Goal: Obtain resource: Obtain resource

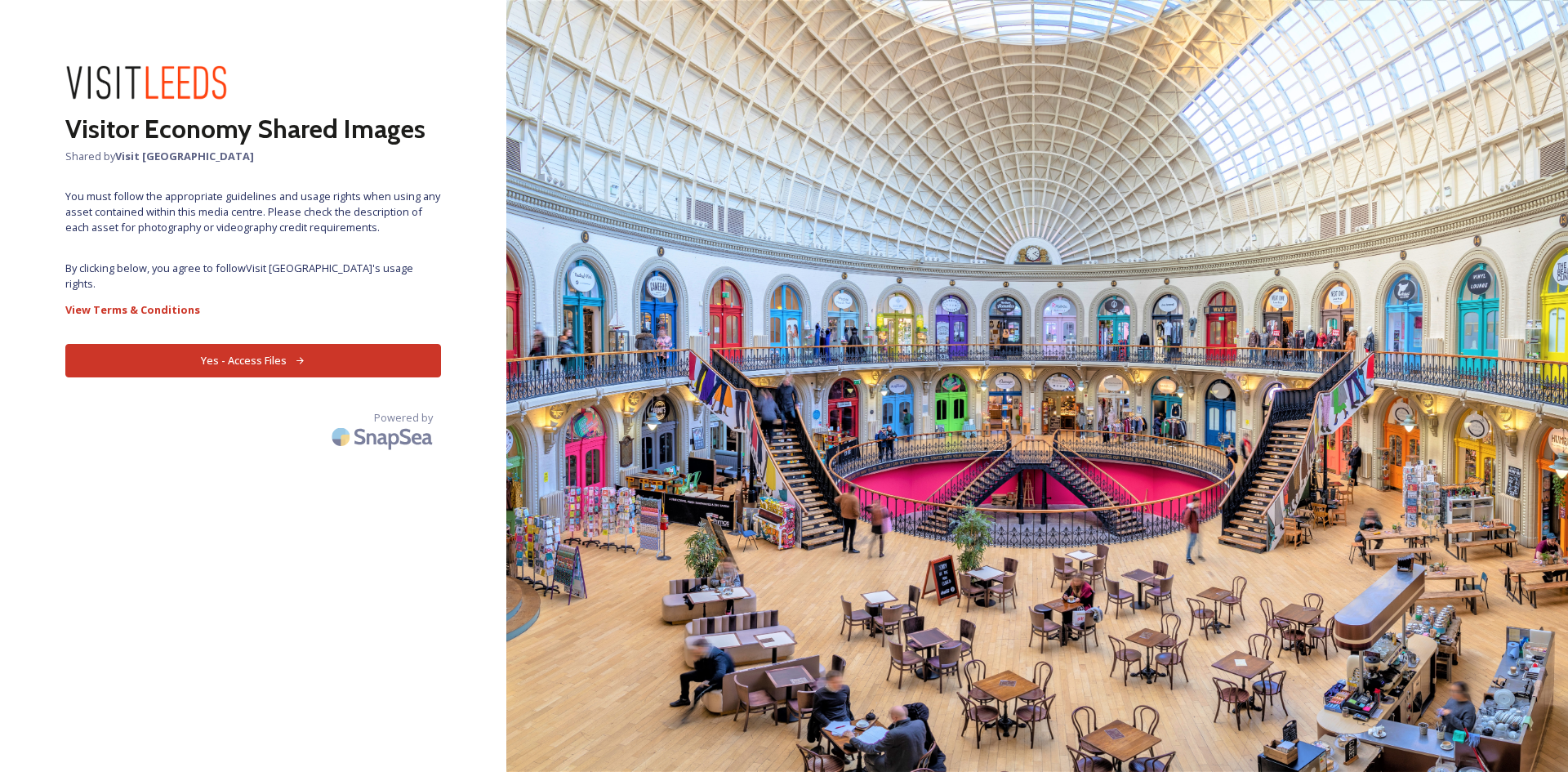
click at [257, 348] on button "Yes - Access Files" at bounding box center [253, 360] width 375 height 34
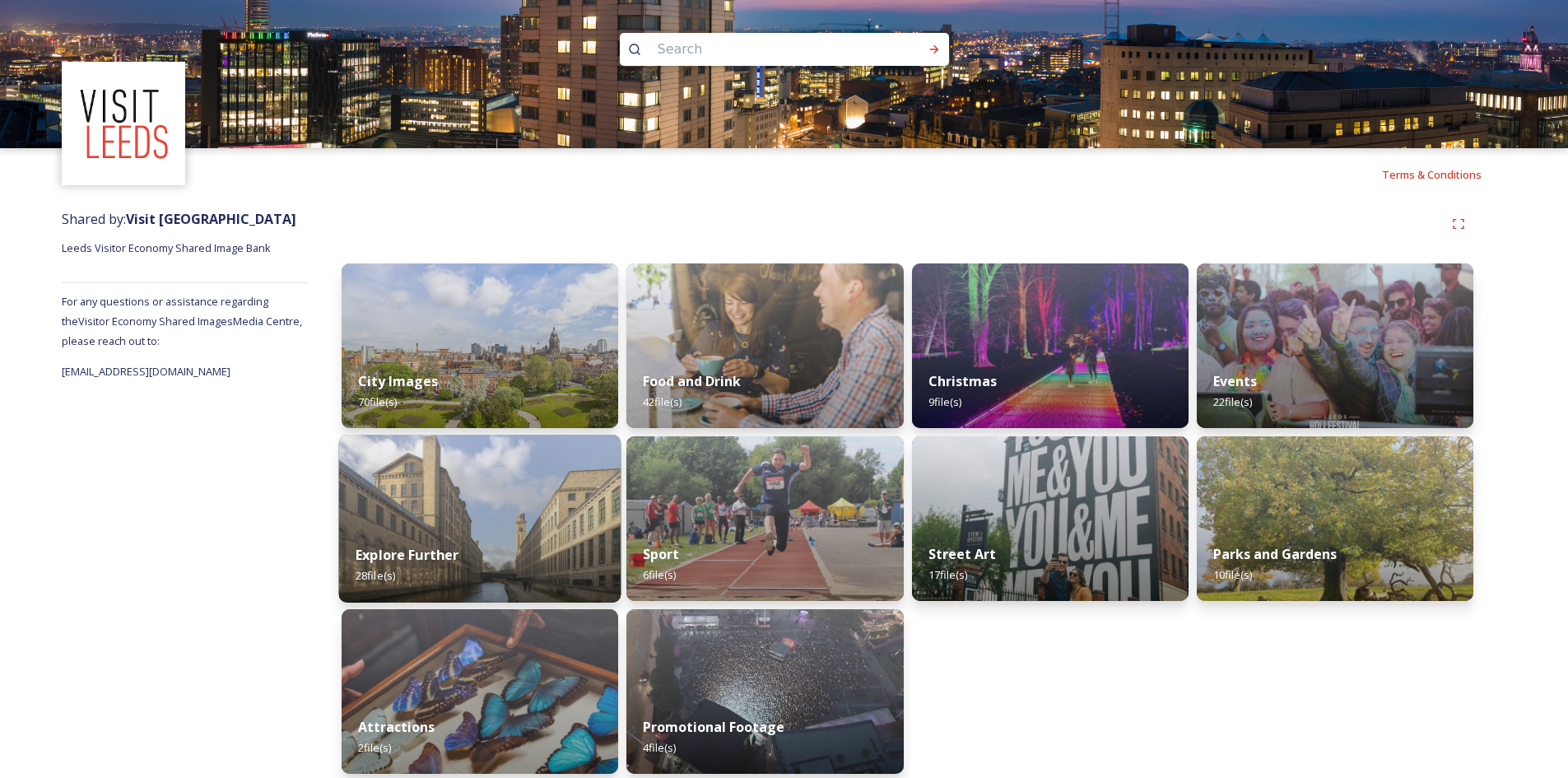
scroll to position [12, 0]
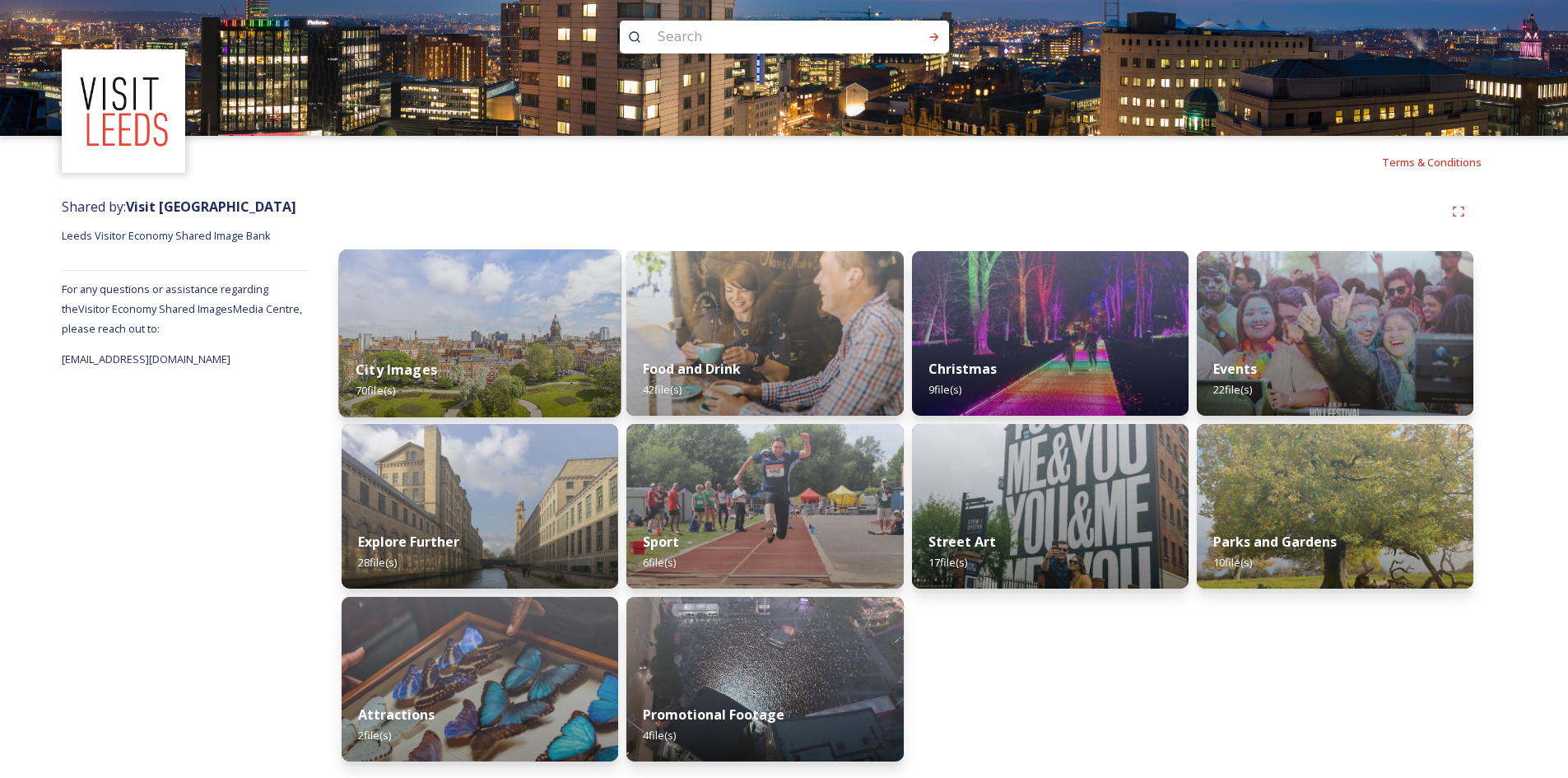
click at [470, 332] on img at bounding box center [480, 334] width 283 height 168
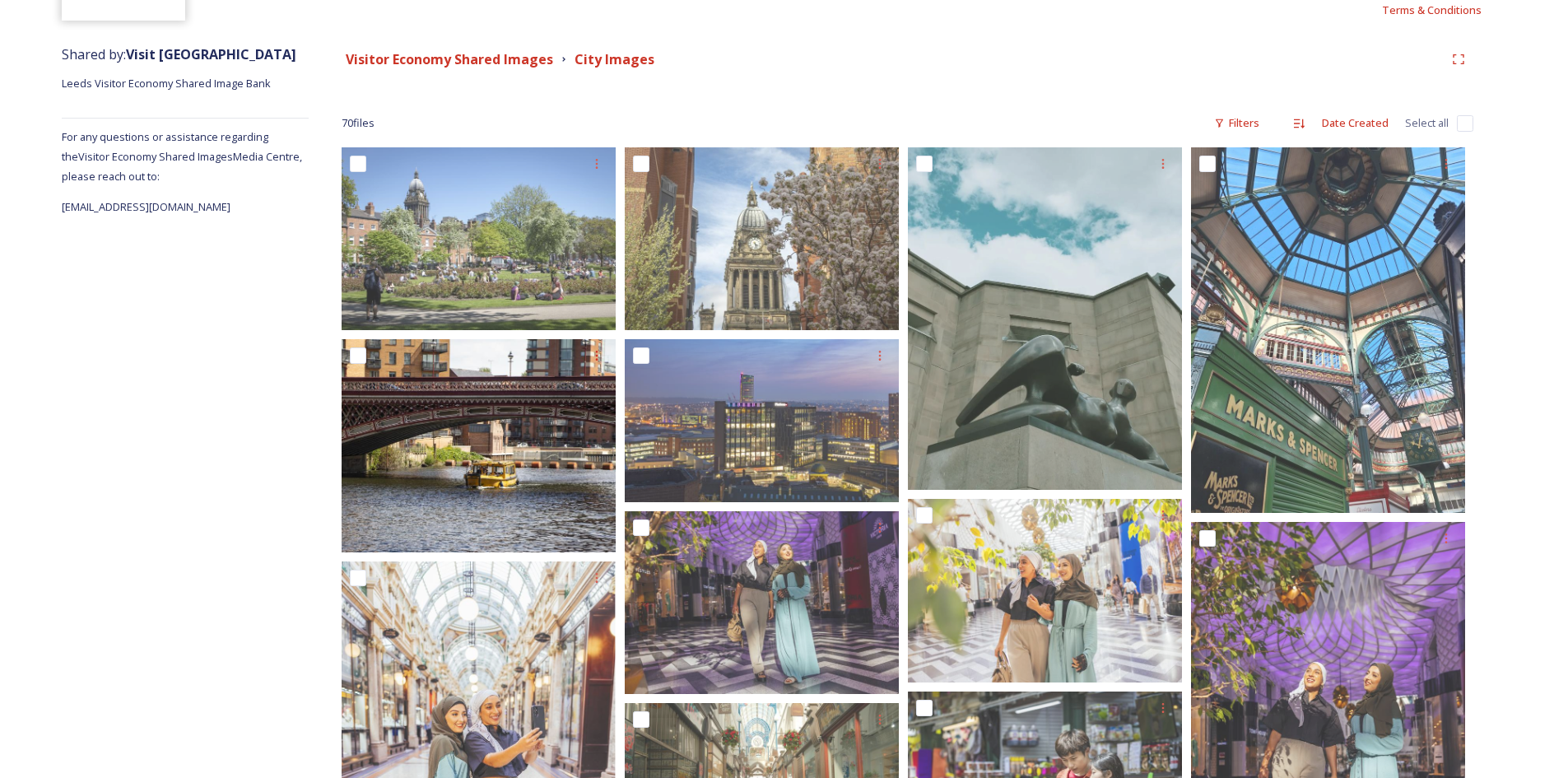
scroll to position [82, 0]
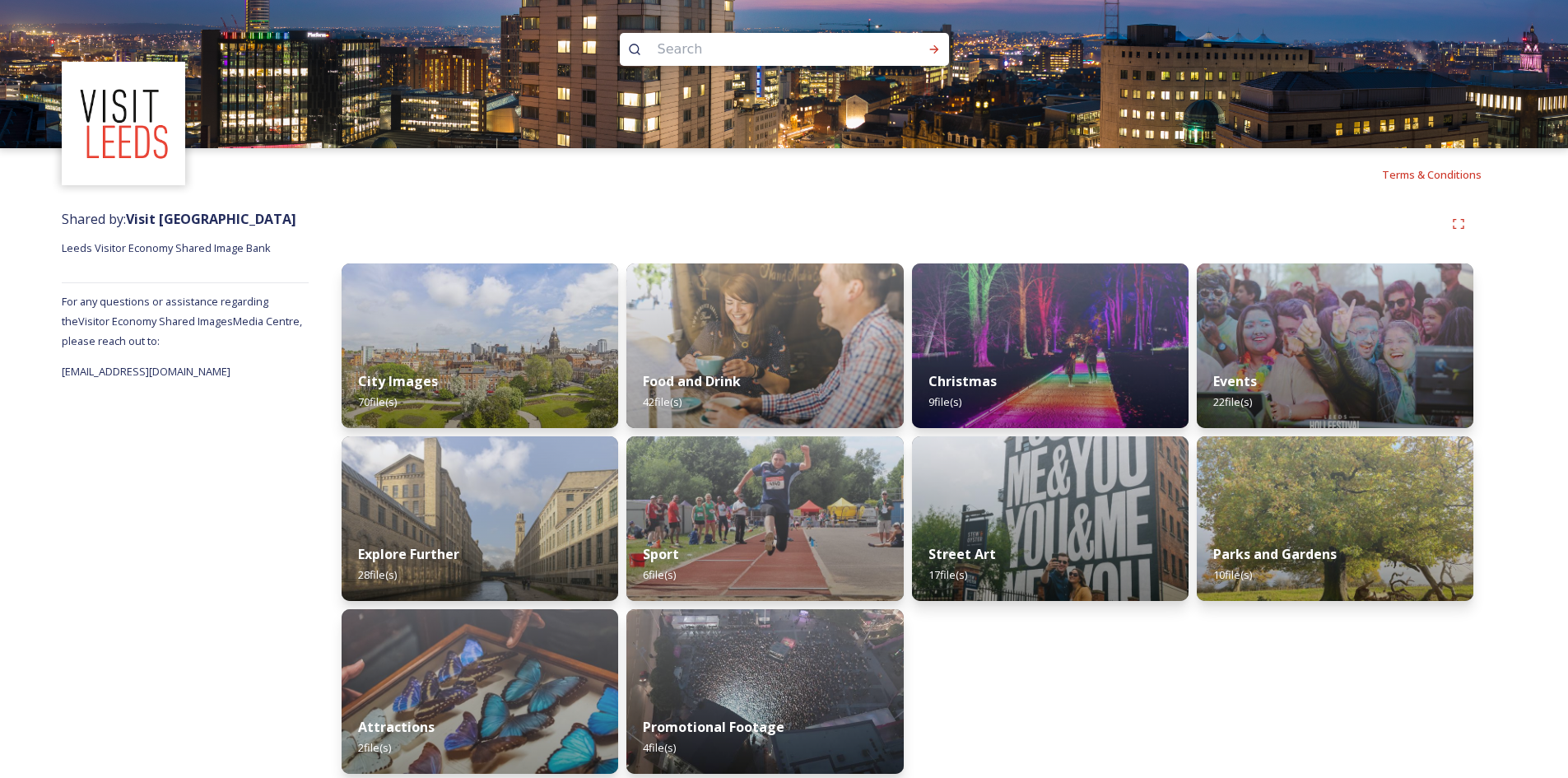
scroll to position [12, 0]
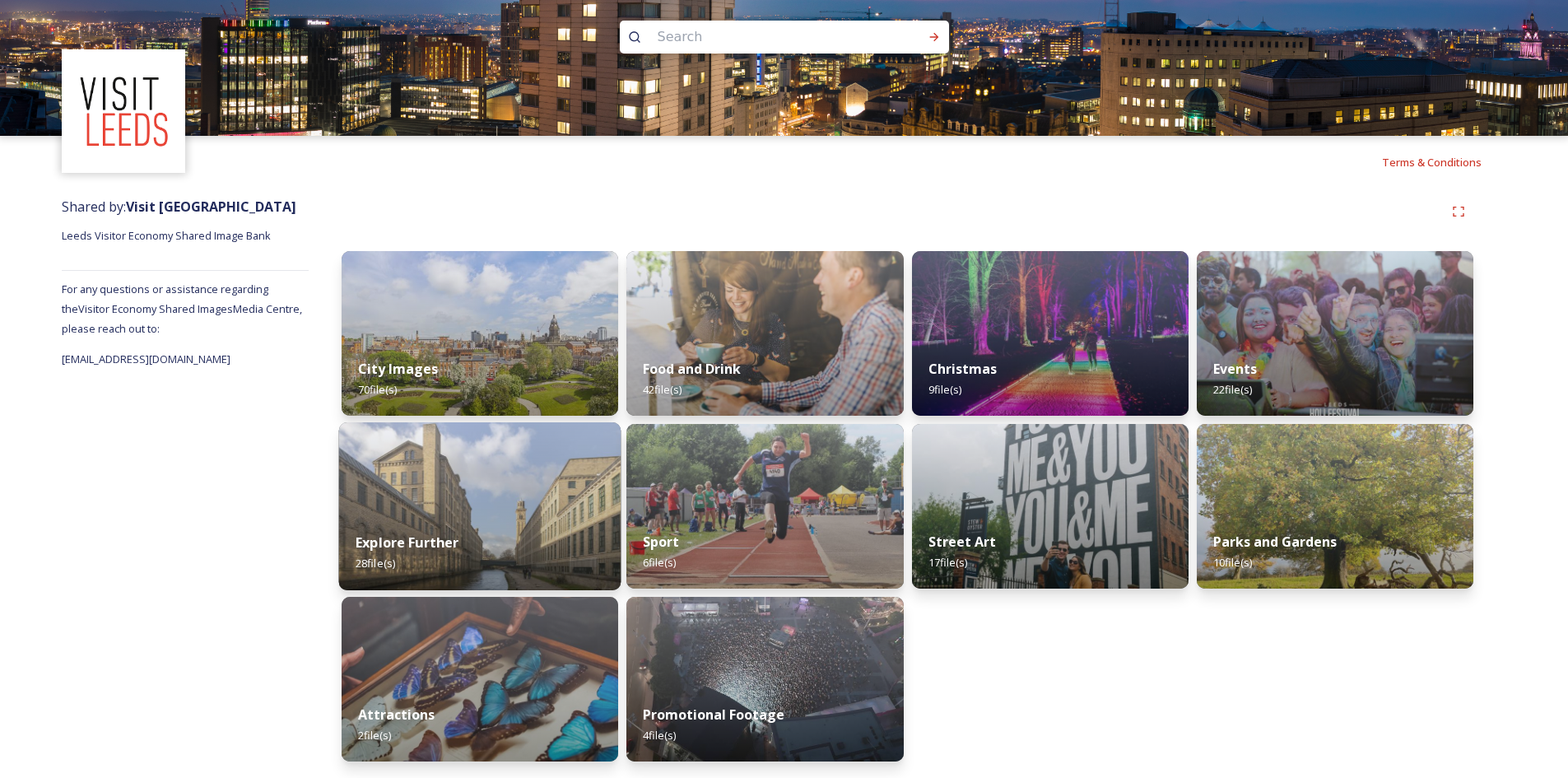
click at [474, 534] on div "Explore Further 28 file(s)" at bounding box center [480, 552] width 283 height 75
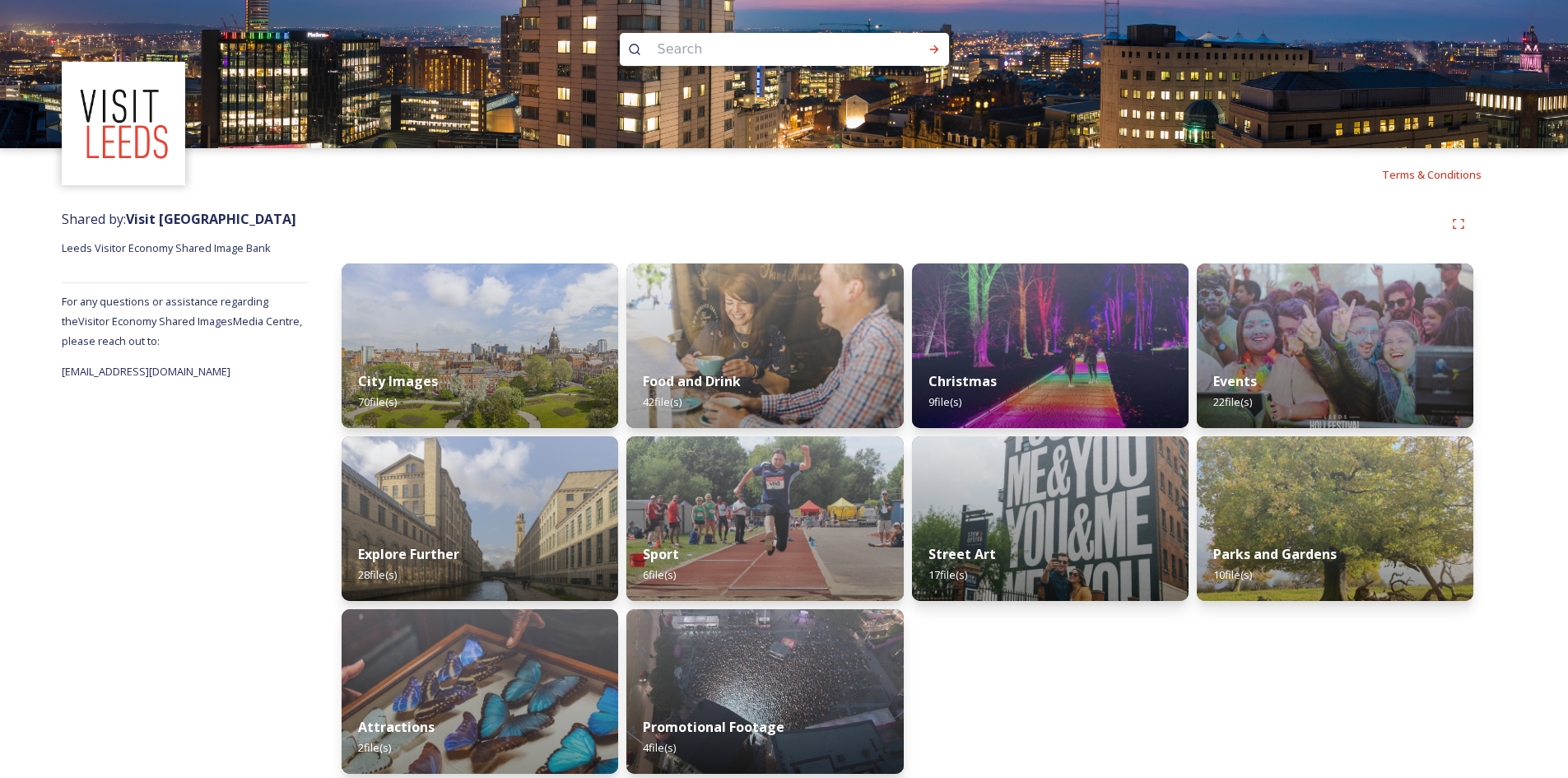
scroll to position [12, 0]
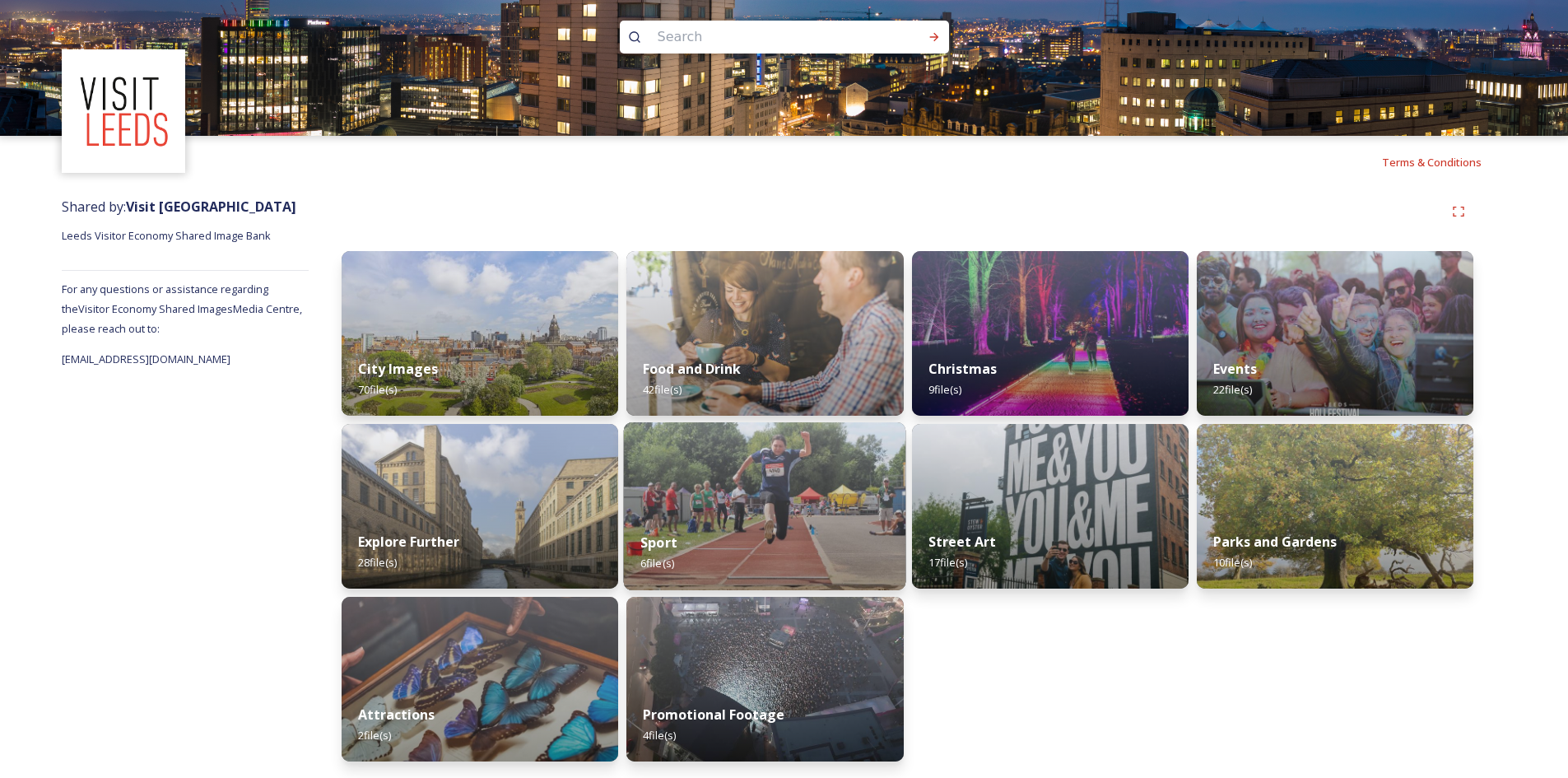
click at [796, 523] on div "Sport 6 file(s)" at bounding box center [765, 552] width 283 height 75
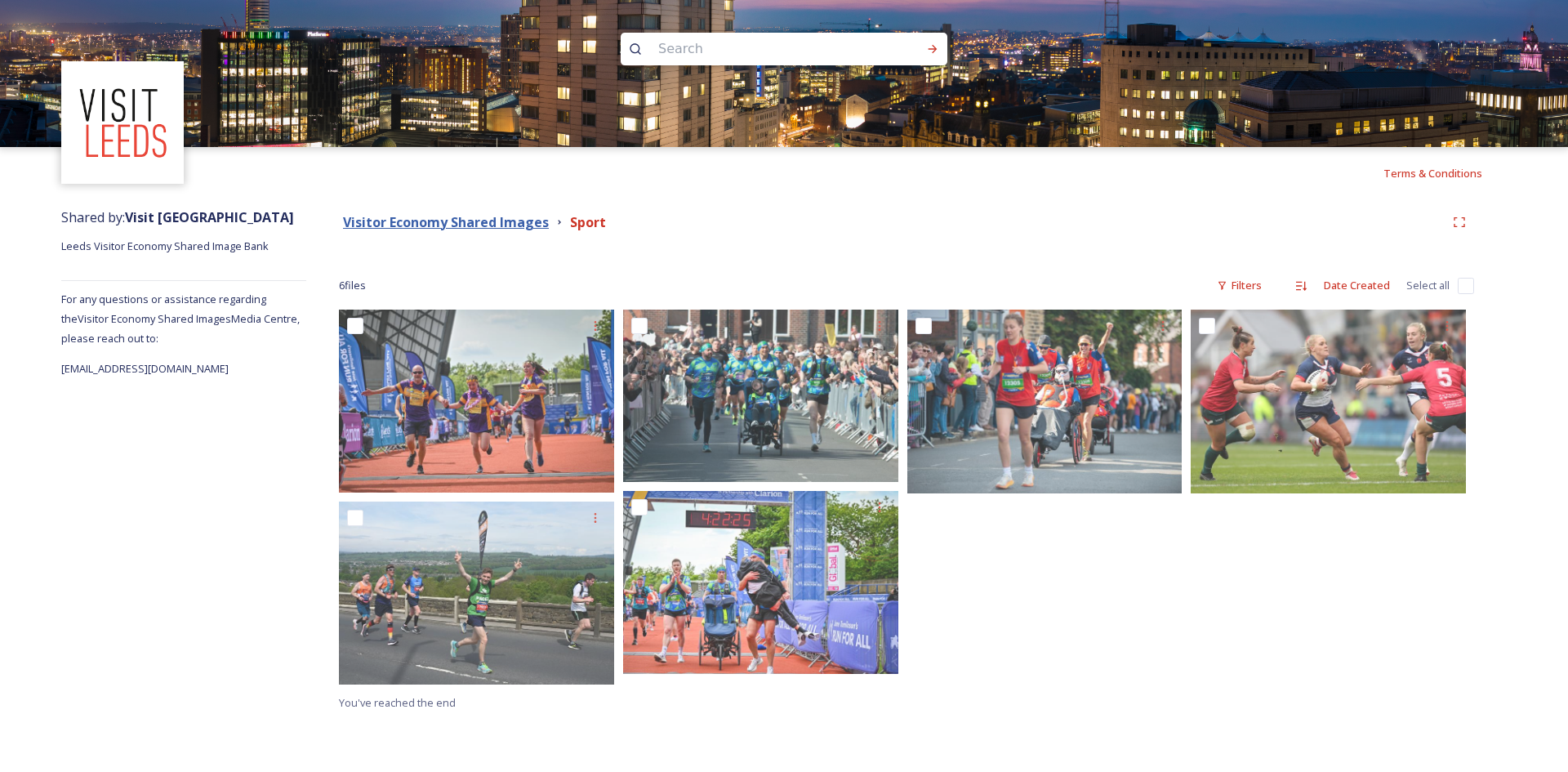
click at [514, 225] on strong "Visitor Economy Shared Images" at bounding box center [446, 222] width 206 height 18
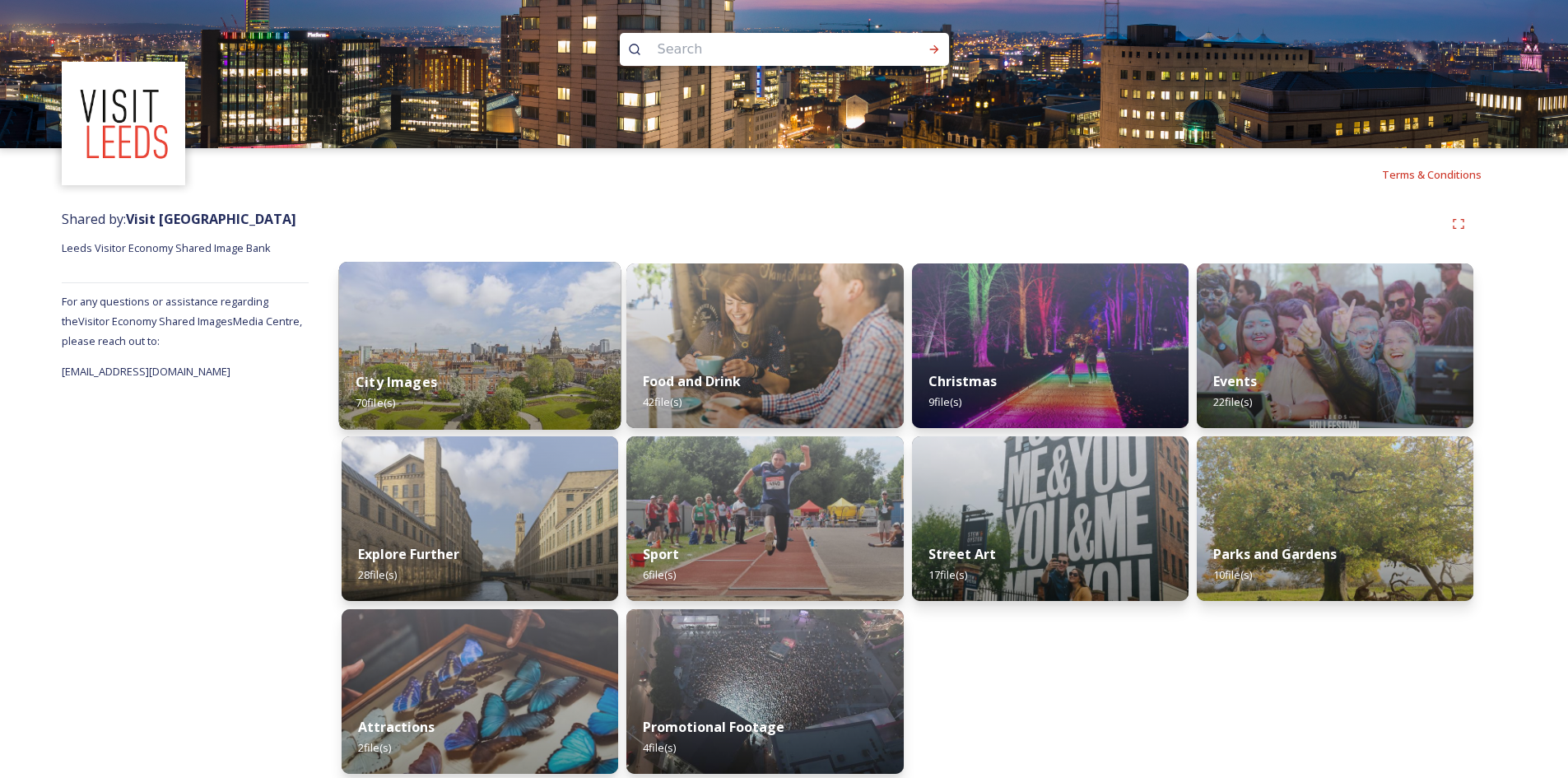
scroll to position [12, 0]
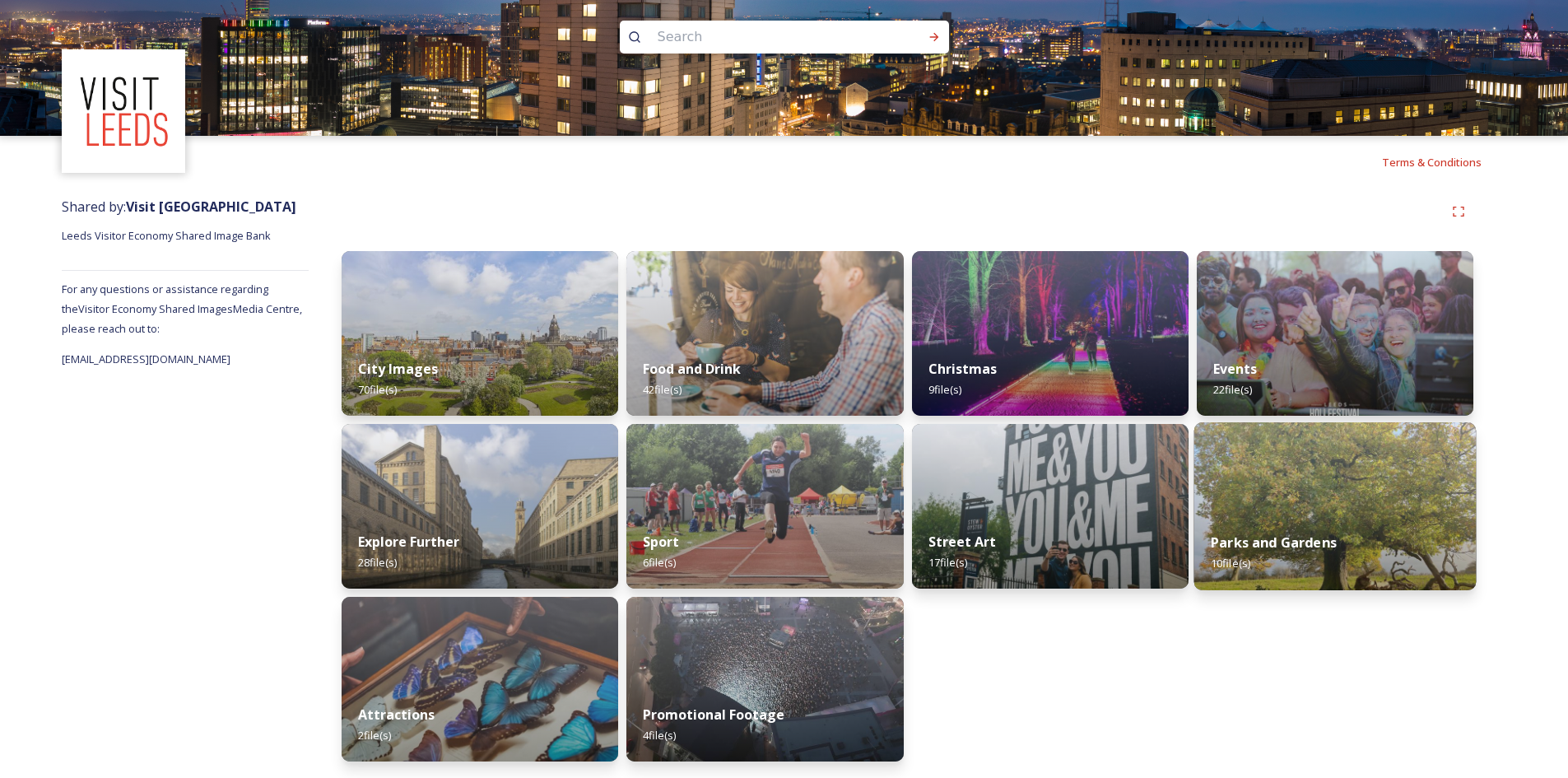
click at [1293, 489] on img at bounding box center [1335, 506] width 283 height 168
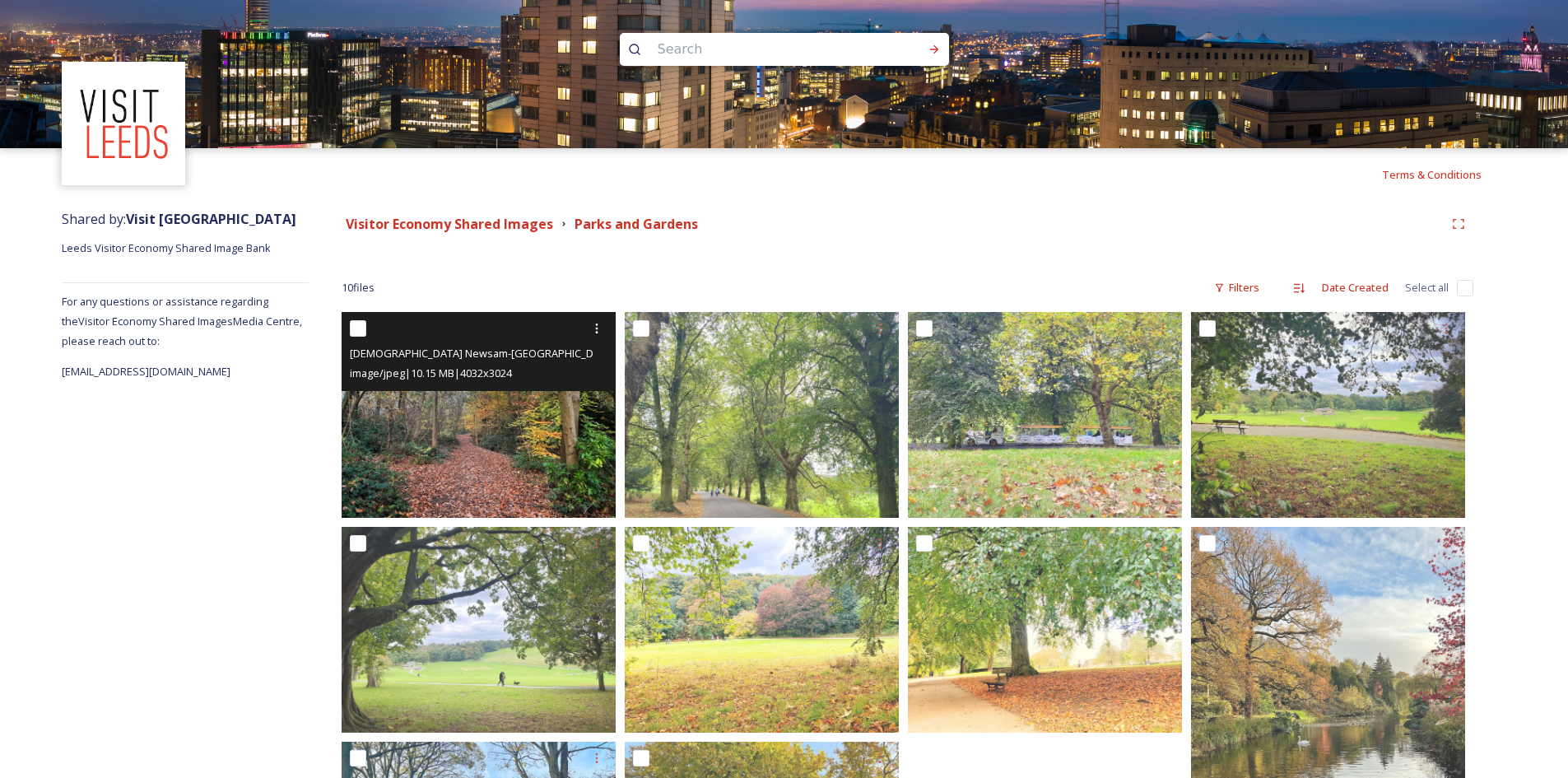
scroll to position [205, 0]
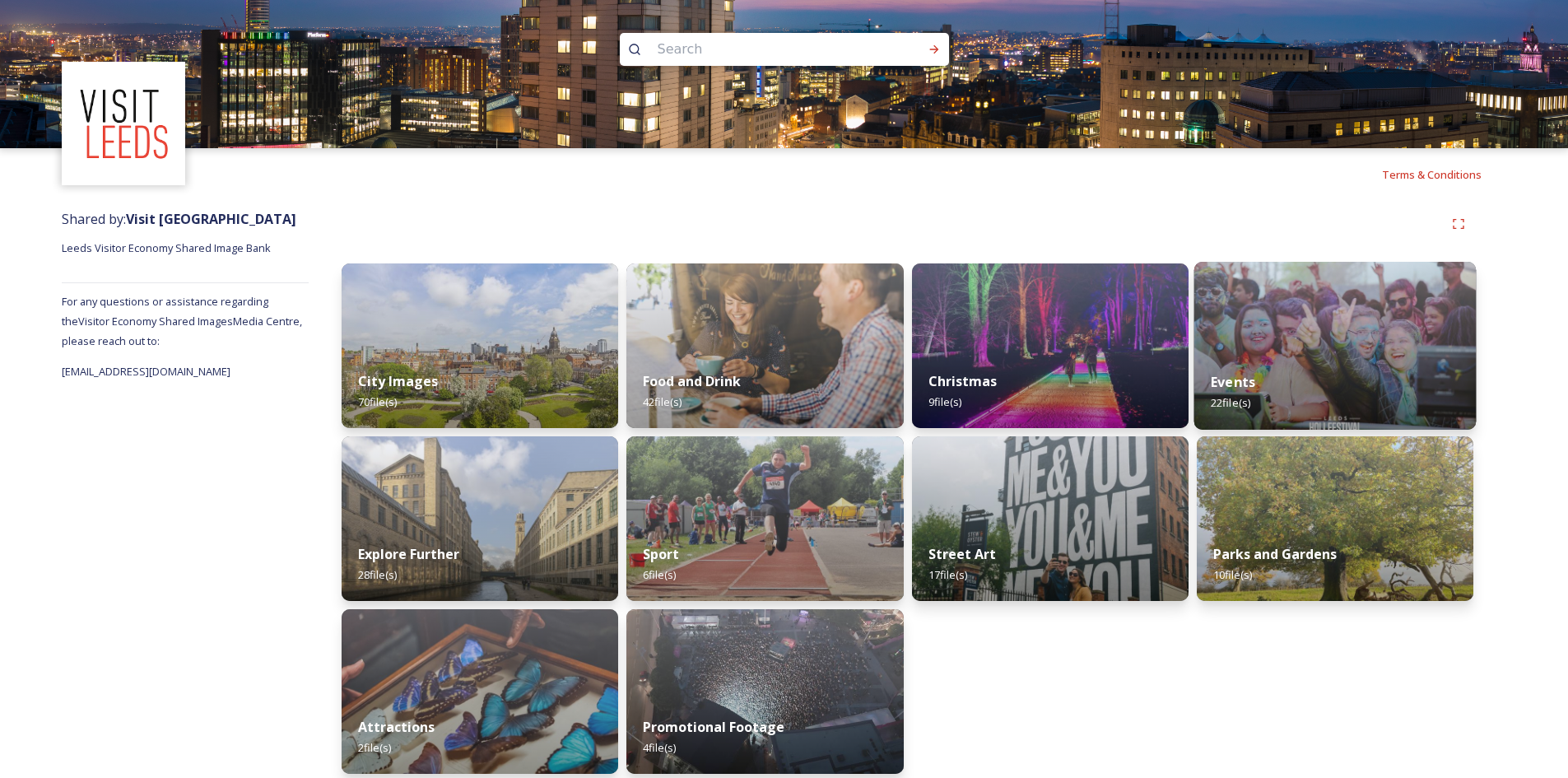
click at [1337, 327] on img at bounding box center [1335, 346] width 283 height 168
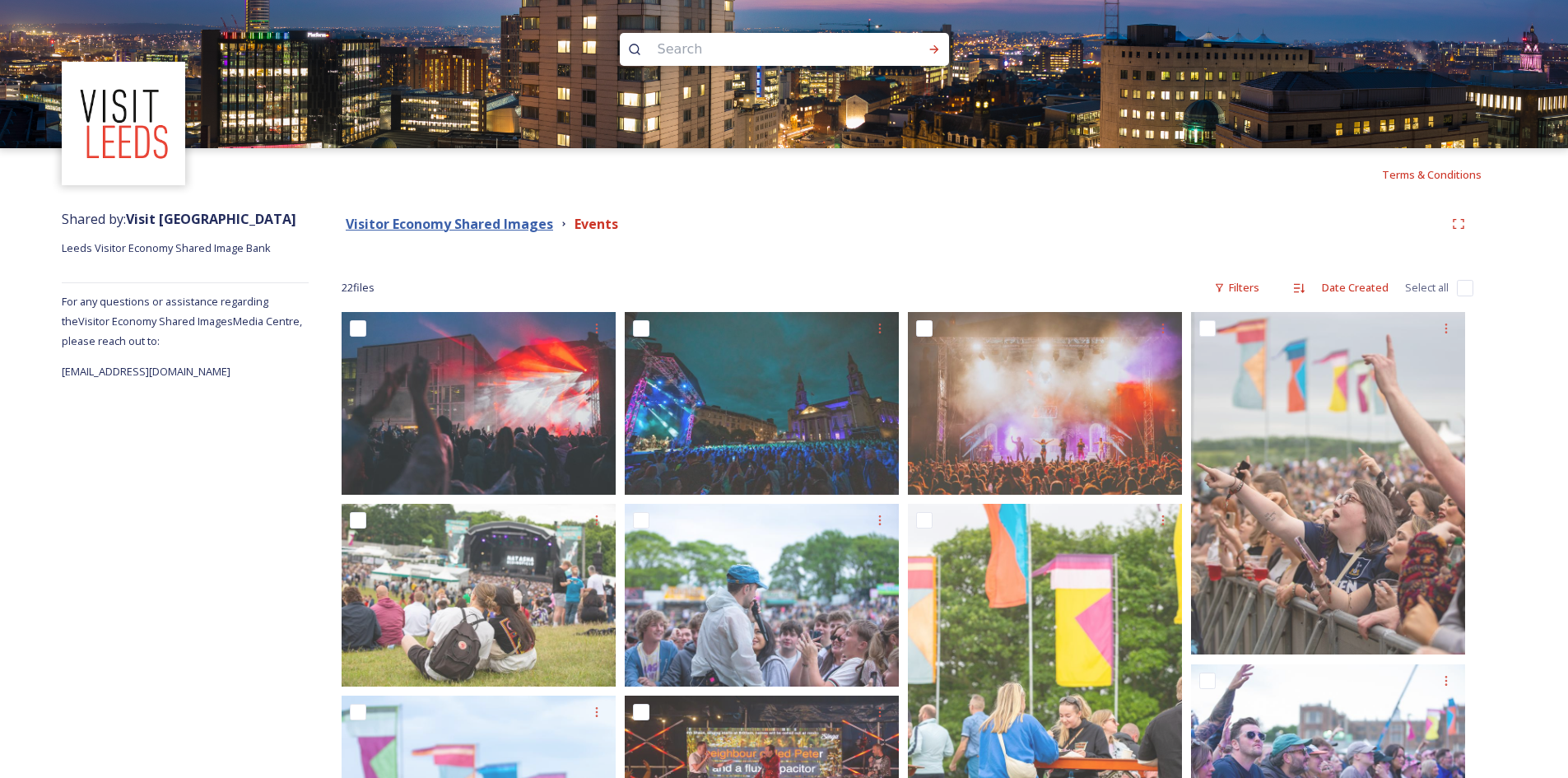
click at [491, 227] on strong "Visitor Economy Shared Images" at bounding box center [449, 224] width 208 height 18
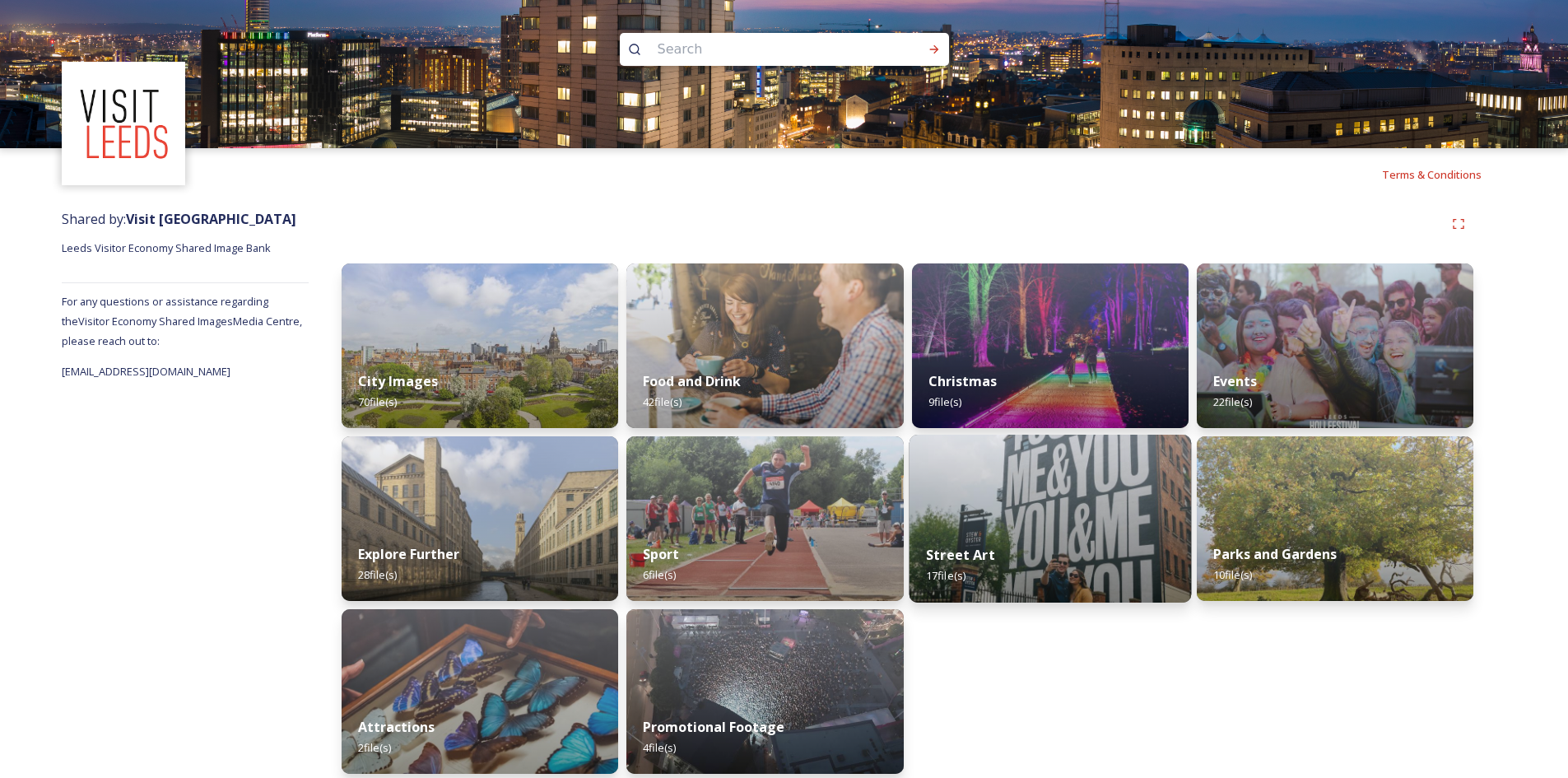
scroll to position [12, 0]
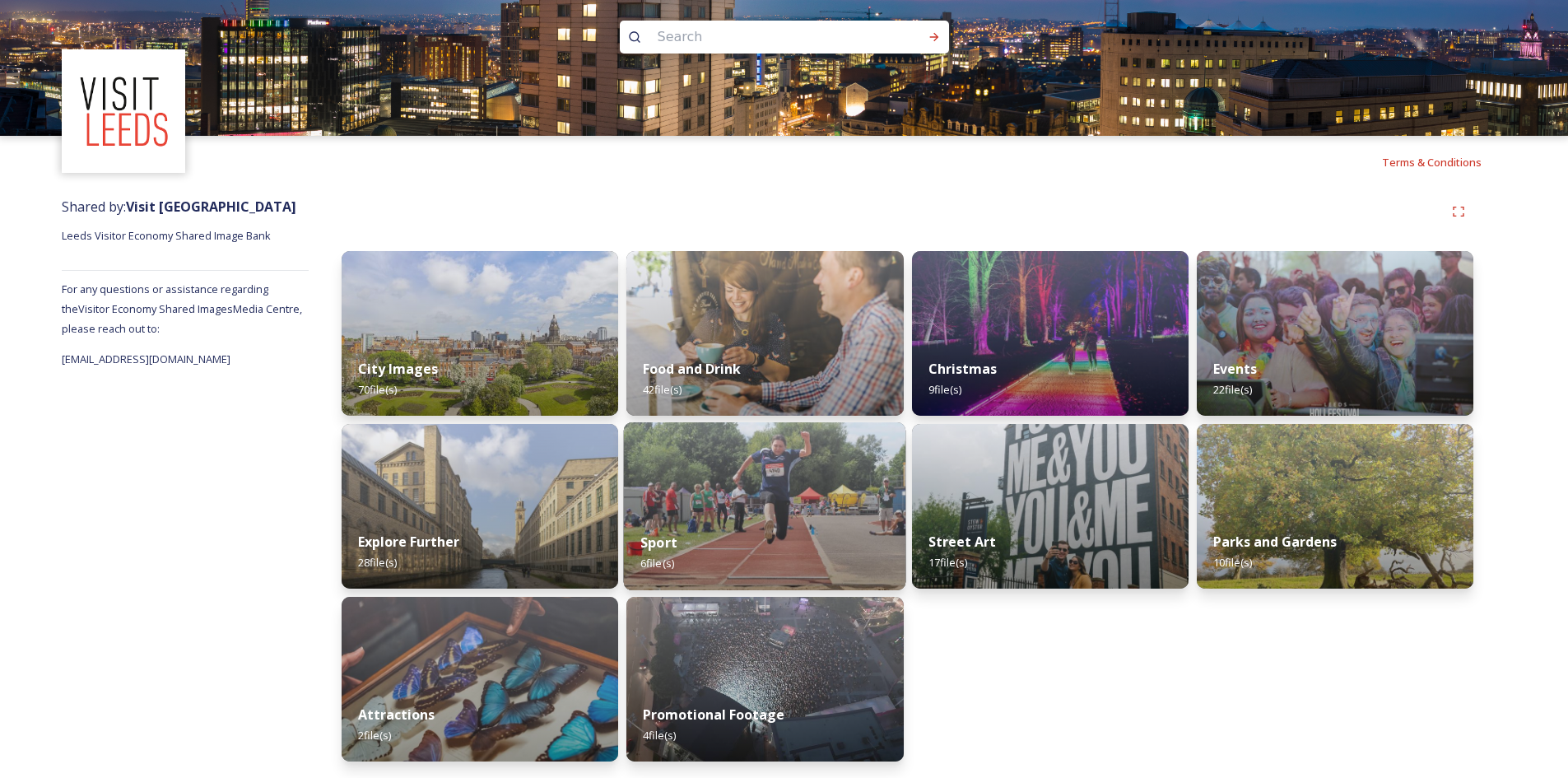
click at [758, 473] on img at bounding box center [765, 506] width 283 height 168
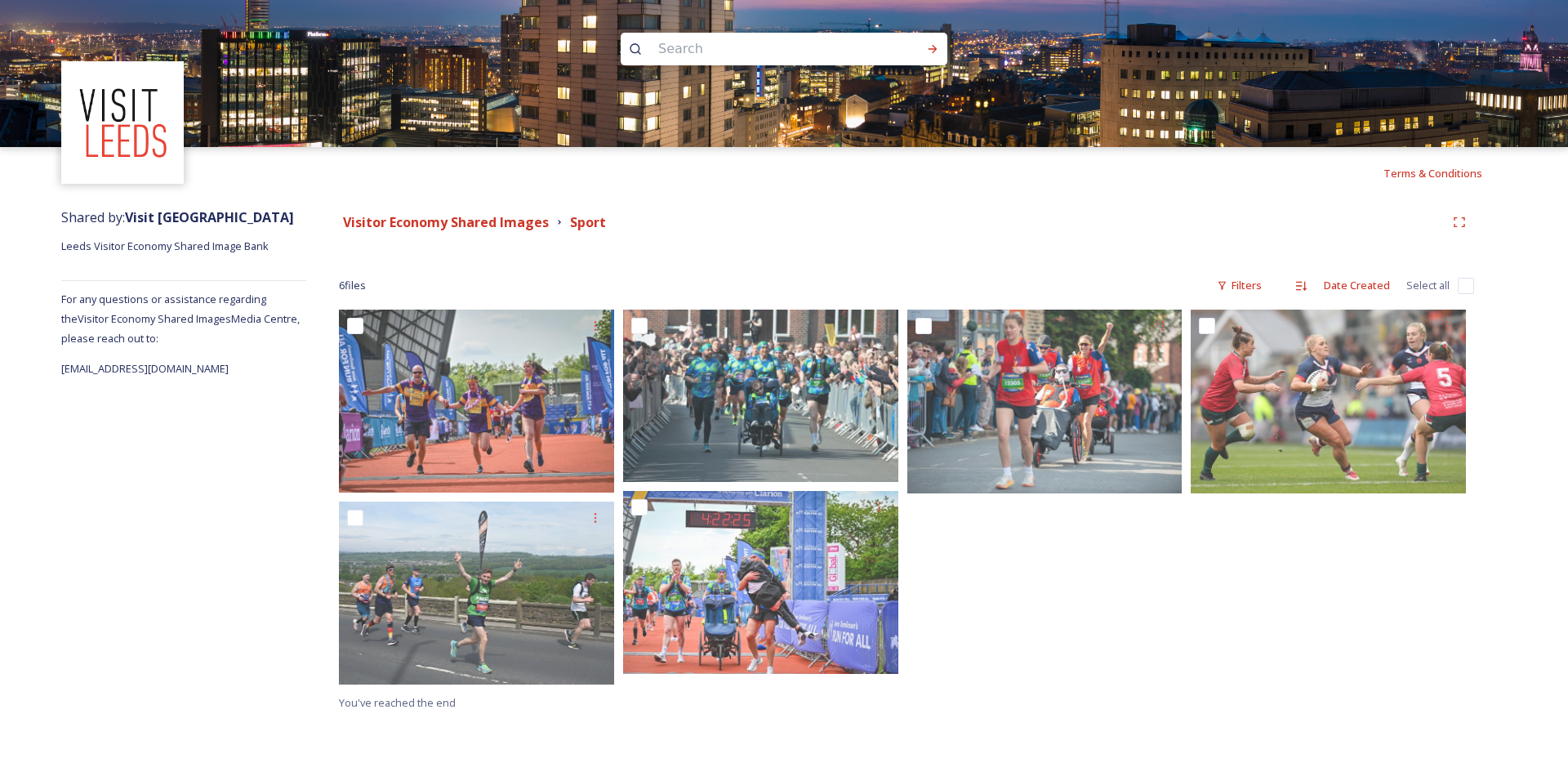
click at [1021, 599] on div at bounding box center [1049, 500] width 284 height 383
click at [480, 219] on strong "Visitor Economy Shared Images" at bounding box center [446, 222] width 206 height 18
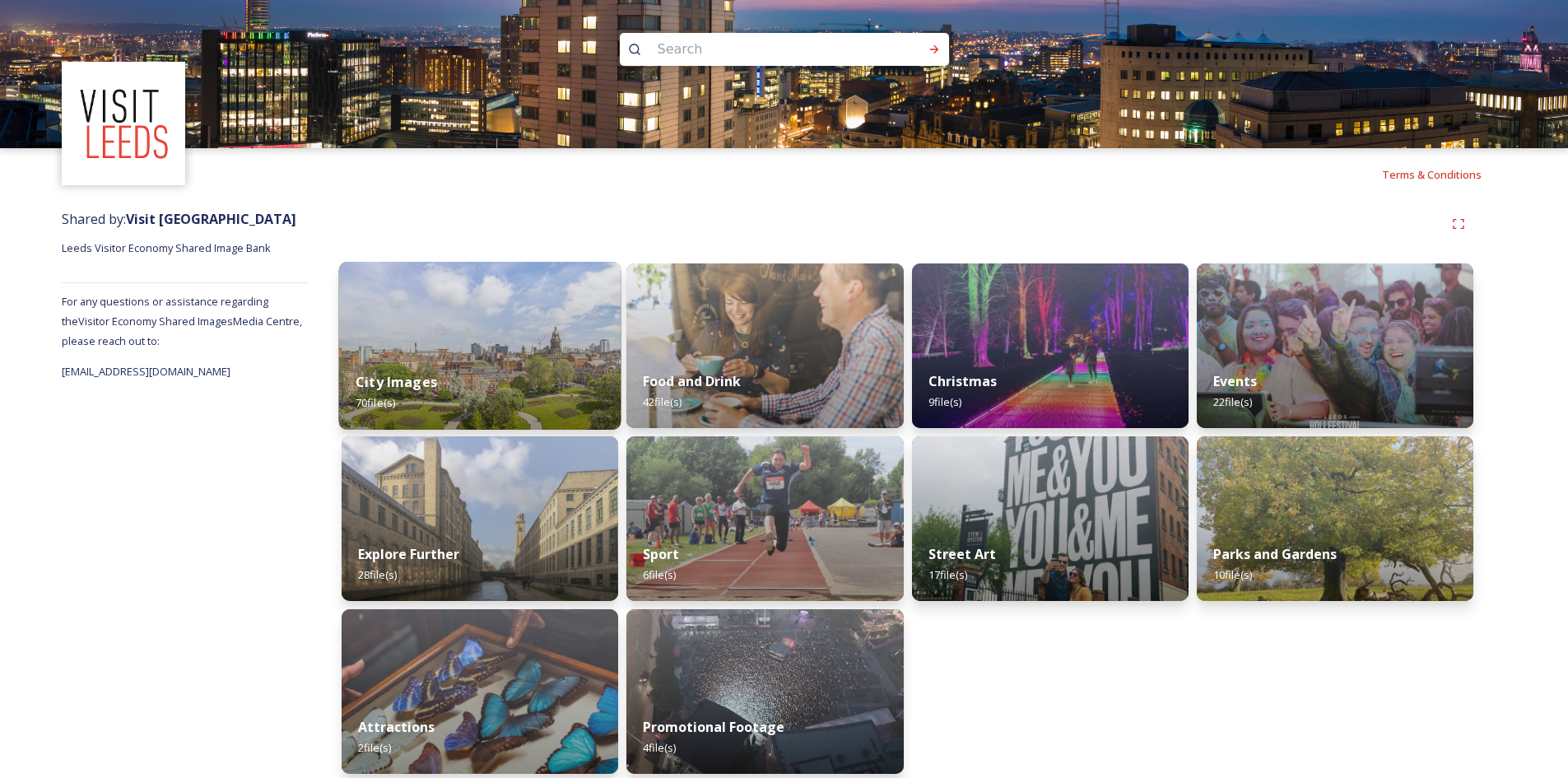
click at [498, 337] on img at bounding box center [480, 346] width 283 height 168
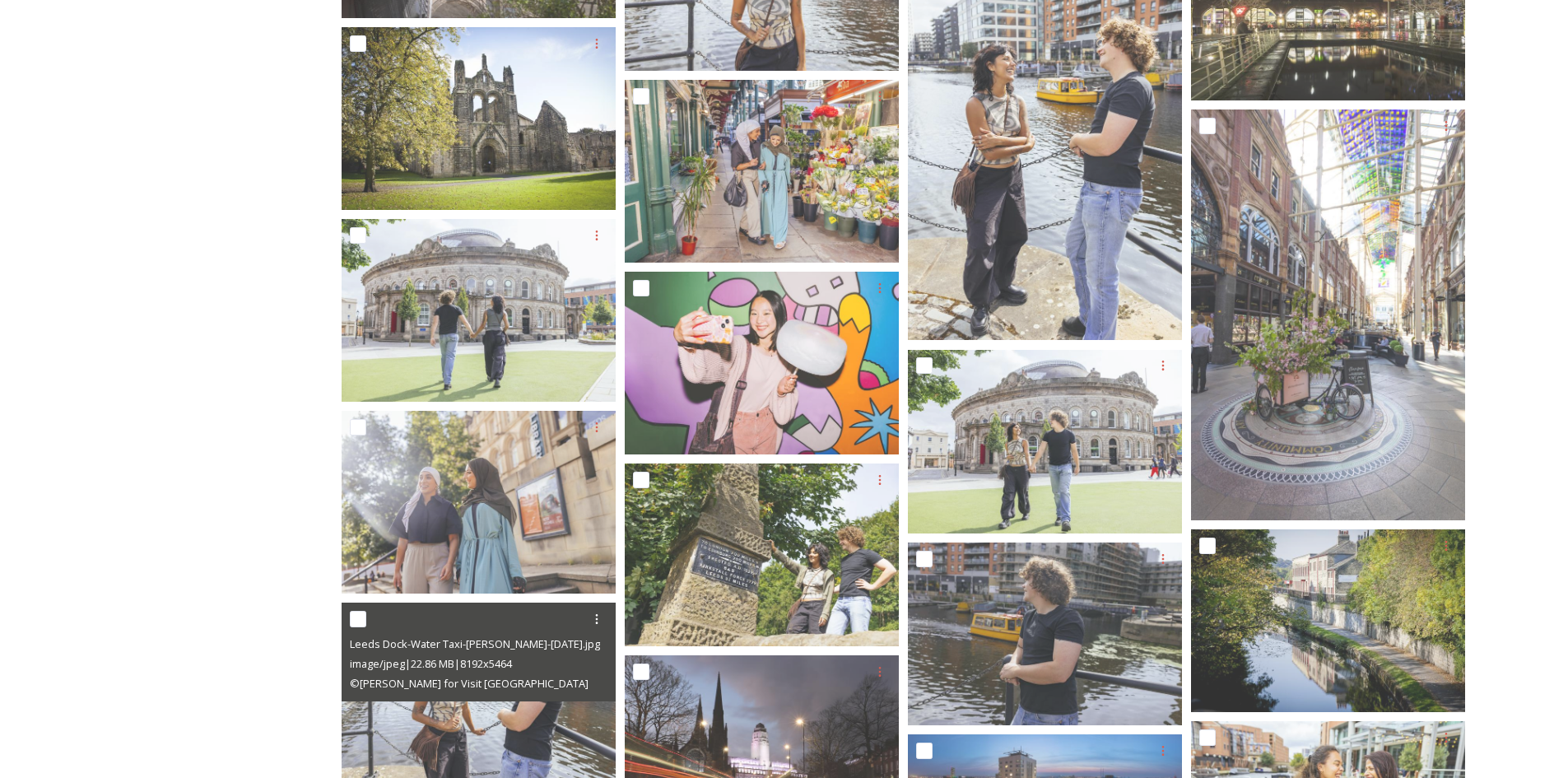
scroll to position [3210, 0]
